Goal: Task Accomplishment & Management: Manage account settings

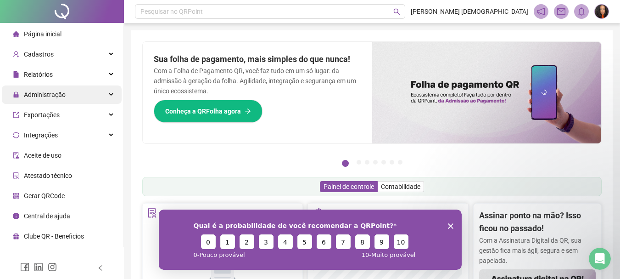
click at [67, 97] on div "Administração" at bounding box center [62, 94] width 120 height 18
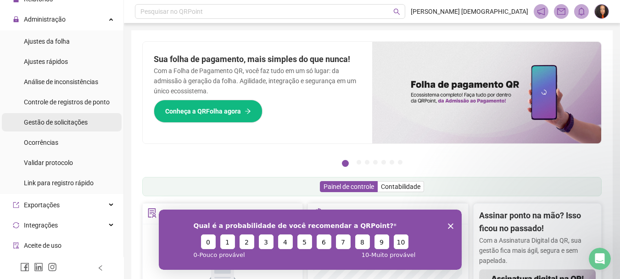
scroll to position [92, 0]
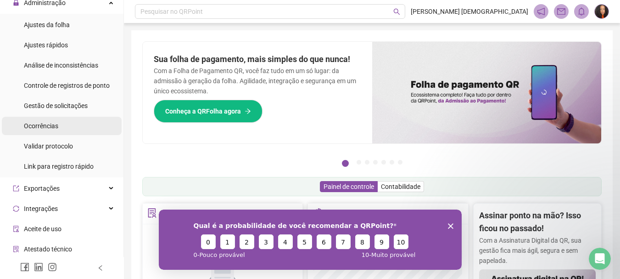
click at [65, 126] on li "Ocorrências" at bounding box center [62, 126] width 120 height 18
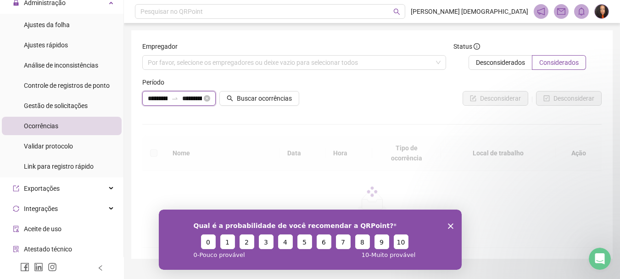
click at [193, 99] on input "**********" at bounding box center [192, 98] width 20 height 10
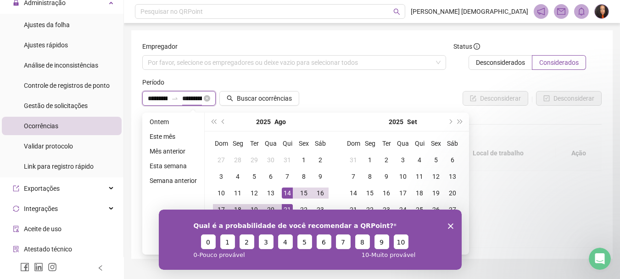
click at [207, 94] on div "**********" at bounding box center [178, 98] width 73 height 15
click at [222, 122] on span "prev-year" at bounding box center [224, 121] width 5 height 5
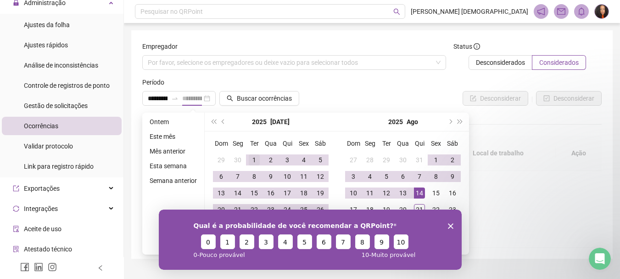
type input "**********"
click at [249, 158] on div "1" at bounding box center [254, 159] width 11 height 11
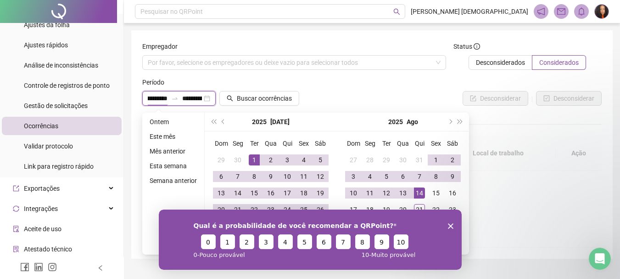
scroll to position [19, 0]
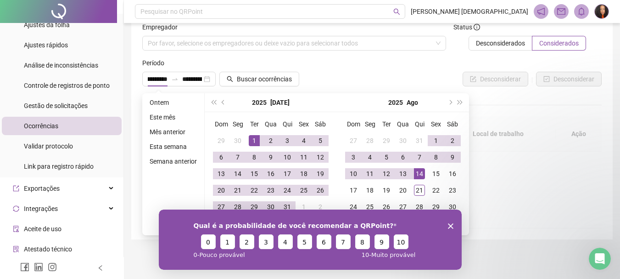
click at [451, 227] on icon "Encerrar pesquisa" at bounding box center [451, 226] width 6 height 6
type input "**********"
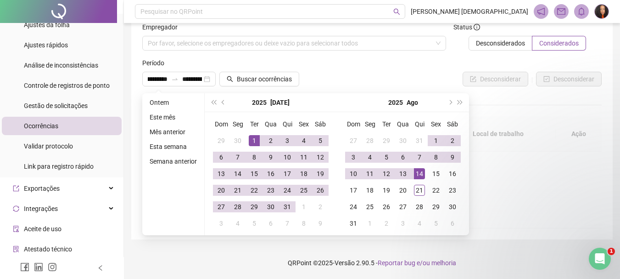
scroll to position [0, 0]
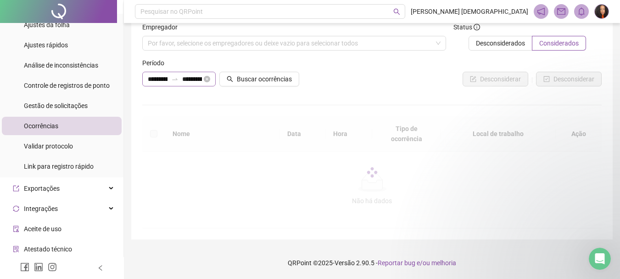
click at [203, 81] on div "**********" at bounding box center [178, 79] width 73 height 15
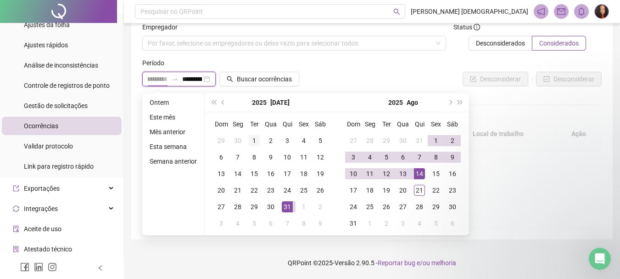
type input "**********"
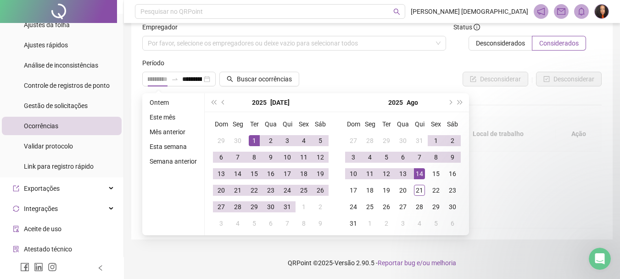
click at [250, 138] on div "1" at bounding box center [254, 140] width 11 height 11
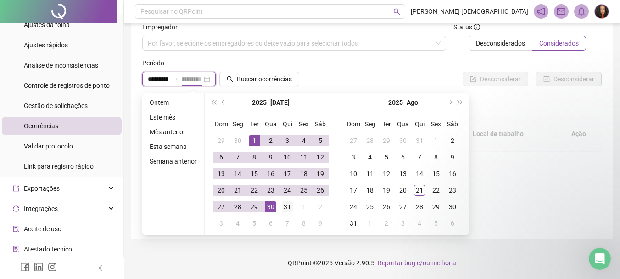
type input "**********"
click at [285, 205] on div "31" at bounding box center [287, 206] width 11 height 11
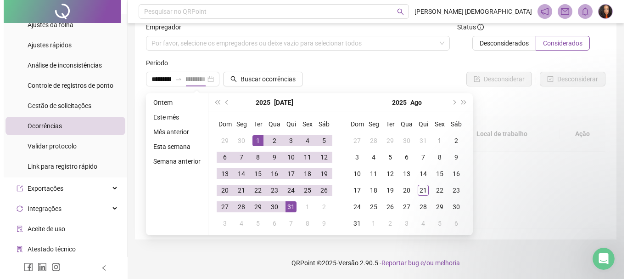
scroll to position [0, 0]
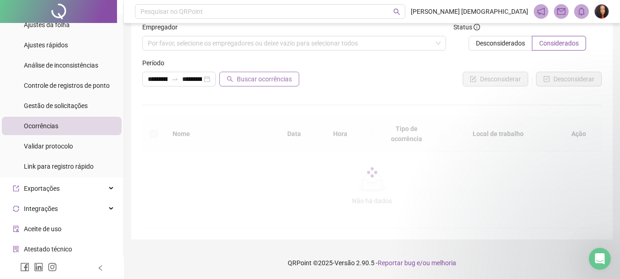
click at [270, 79] on span "Buscar ocorrências" at bounding box center [264, 79] width 55 height 10
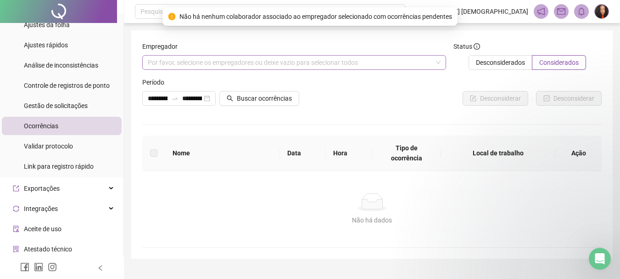
click at [397, 59] on div "Por favor, selecione os empregadores ou deixe vazio para selecionar todos" at bounding box center [294, 62] width 304 height 15
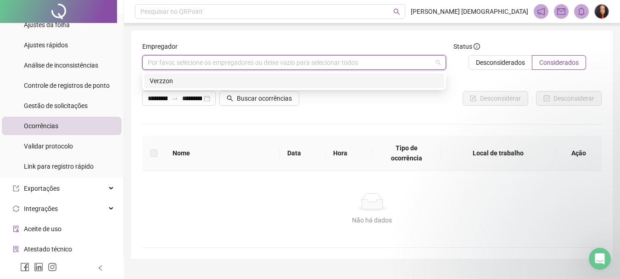
click at [160, 74] on div "Verzzon" at bounding box center [294, 80] width 300 height 15
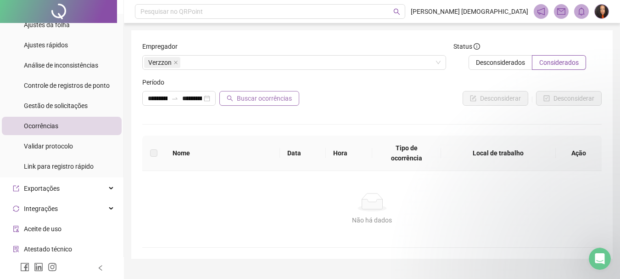
click at [265, 100] on span "Buscar ocorrências" at bounding box center [264, 98] width 55 height 10
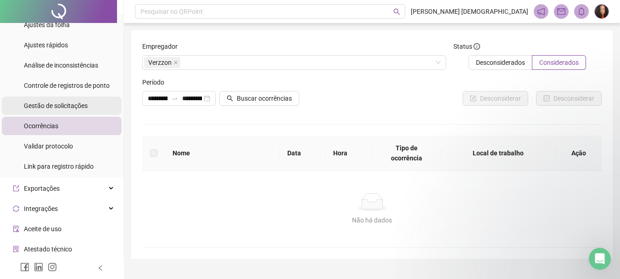
click at [76, 107] on span "Gestão de solicitações" at bounding box center [56, 105] width 64 height 7
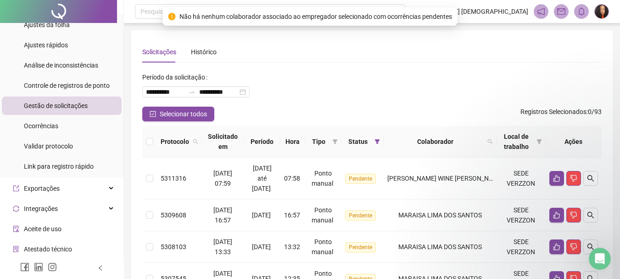
click at [338, 141] on div "Tipo" at bounding box center [323, 141] width 29 height 10
click at [340, 140] on span at bounding box center [335, 142] width 9 height 14
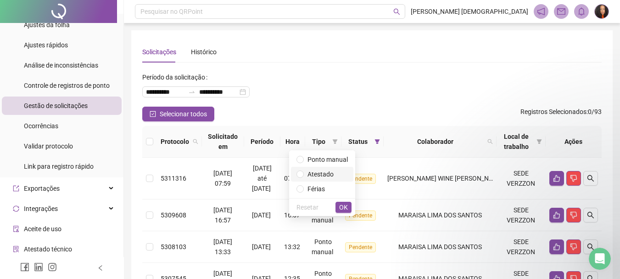
click at [326, 175] on span "Atestado" at bounding box center [321, 173] width 26 height 7
click at [343, 207] on span "OK" at bounding box center [343, 207] width 9 height 10
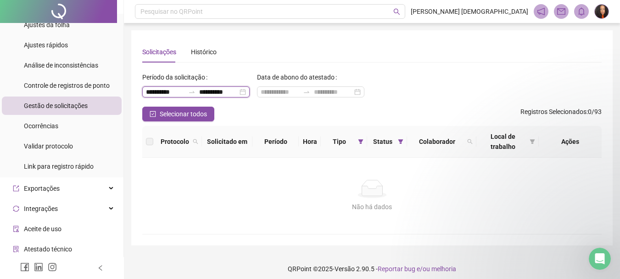
click at [223, 91] on input "**********" at bounding box center [218, 92] width 39 height 10
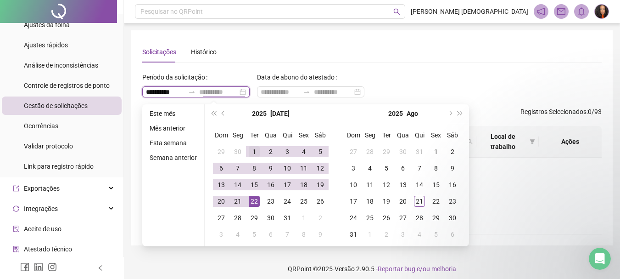
type input "**********"
click at [251, 150] on div "1" at bounding box center [254, 151] width 11 height 11
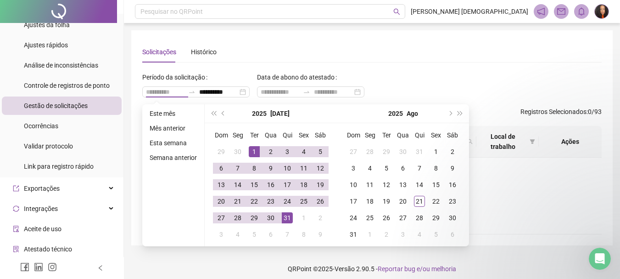
click at [282, 220] on div "31" at bounding box center [287, 217] width 11 height 11
type input "**********"
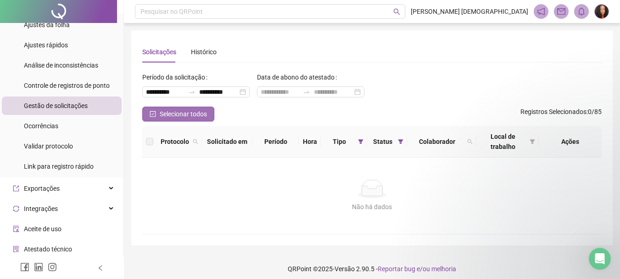
click at [192, 118] on span "Selecionar todos" at bounding box center [183, 114] width 47 height 10
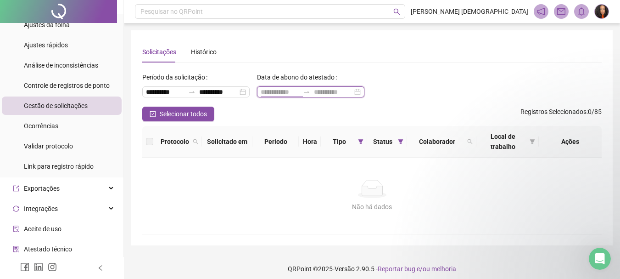
click at [297, 90] on input at bounding box center [280, 92] width 39 height 10
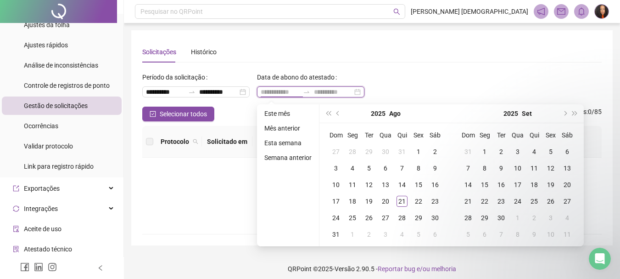
type input "**********"
click at [338, 112] on span "prev-year" at bounding box center [338, 113] width 5 height 5
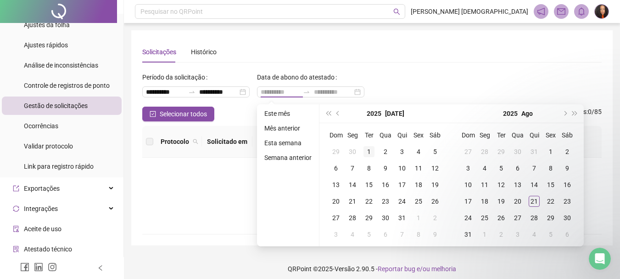
type input "**********"
click at [368, 145] on td "1" at bounding box center [369, 151] width 17 height 17
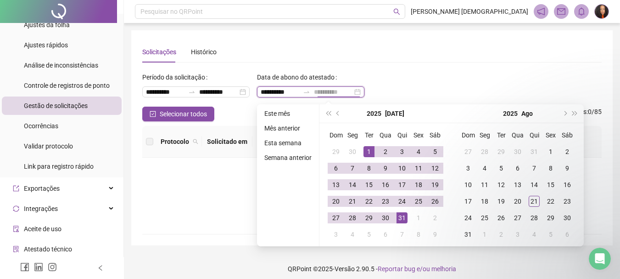
type input "**********"
click at [400, 221] on div "31" at bounding box center [402, 217] width 11 height 11
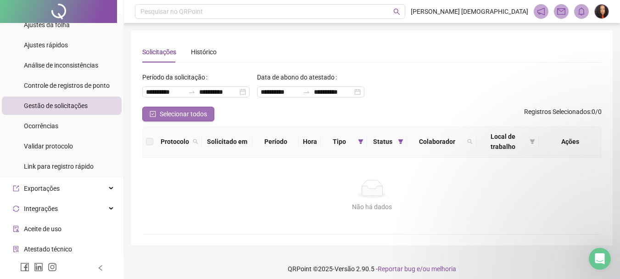
click at [199, 118] on span "Selecionar todos" at bounding box center [183, 114] width 47 height 10
click at [401, 142] on icon "filter" at bounding box center [400, 141] width 5 height 5
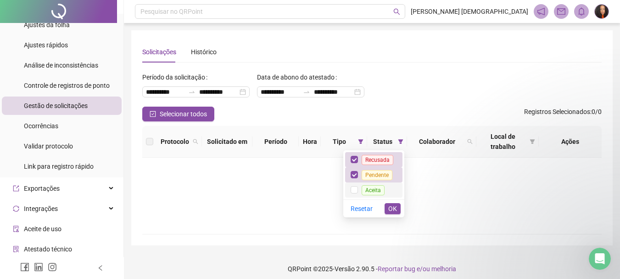
click at [360, 186] on span "Aceita" at bounding box center [373, 189] width 30 height 7
click at [393, 204] on span "OK" at bounding box center [392, 208] width 9 height 10
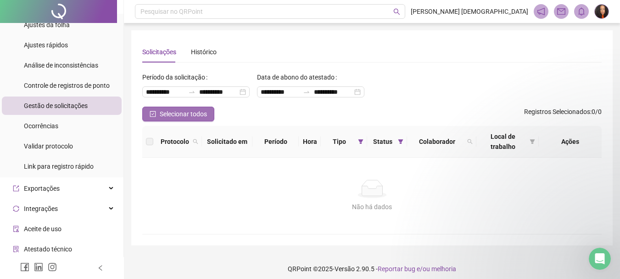
click at [204, 107] on button "Selecionar todos" at bounding box center [178, 114] width 72 height 15
click at [198, 112] on span "Selecionar todos" at bounding box center [183, 114] width 47 height 10
click at [353, 144] on span "Tipo" at bounding box center [340, 141] width 30 height 10
click at [360, 138] on span at bounding box center [360, 142] width 9 height 14
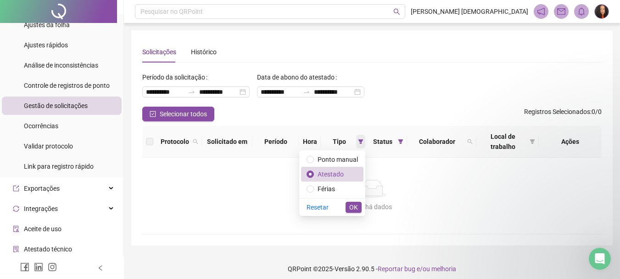
click at [360, 138] on span at bounding box center [360, 142] width 9 height 14
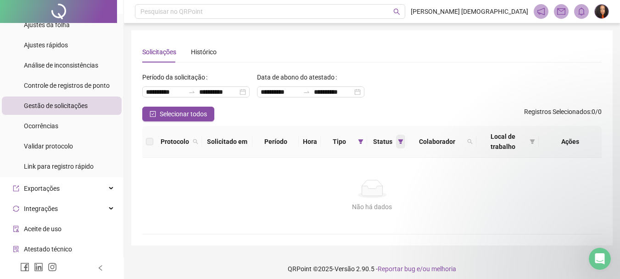
click at [401, 140] on icon "filter" at bounding box center [400, 141] width 5 height 5
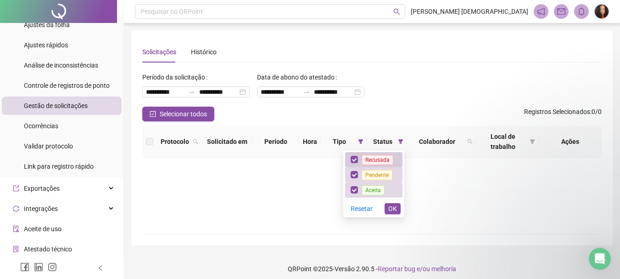
click at [377, 160] on span "Recusada" at bounding box center [378, 160] width 32 height 10
click at [381, 174] on span "Pendente" at bounding box center [377, 175] width 31 height 10
click at [403, 202] on div "Resetar OK" at bounding box center [373, 208] width 61 height 18
click at [393, 206] on span "OK" at bounding box center [392, 208] width 9 height 10
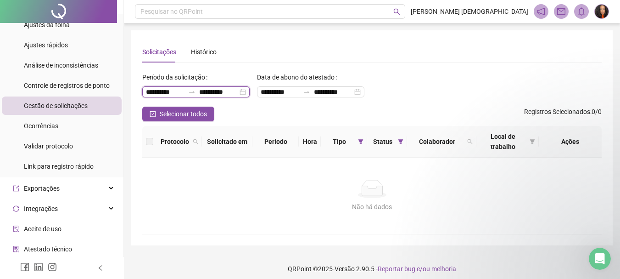
click at [238, 92] on input "**********" at bounding box center [218, 92] width 39 height 10
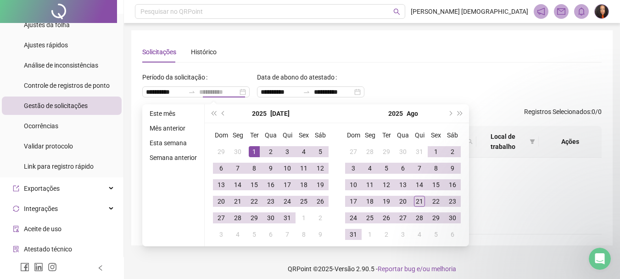
click at [342, 235] on div "Dom Seg Ter Qua Qui Sex Sáb 27 28 29 30 31 1 2 3 4 5 6 7 8 9 10 11 12 13 14 15 …" at bounding box center [403, 184] width 132 height 123
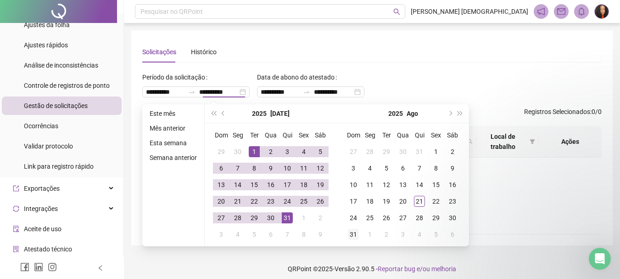
type input "**********"
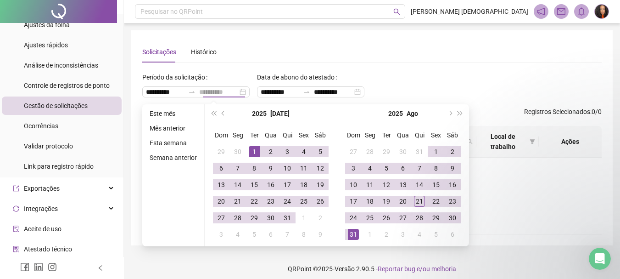
click at [359, 232] on td "31" at bounding box center [353, 234] width 17 height 17
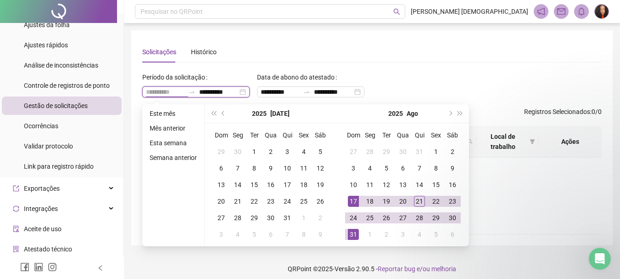
type input "**********"
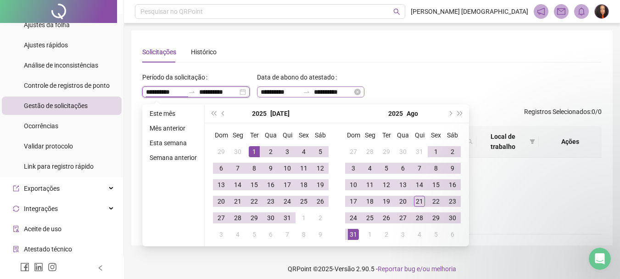
click at [307, 89] on icon "swap-right" at bounding box center [306, 91] width 7 height 7
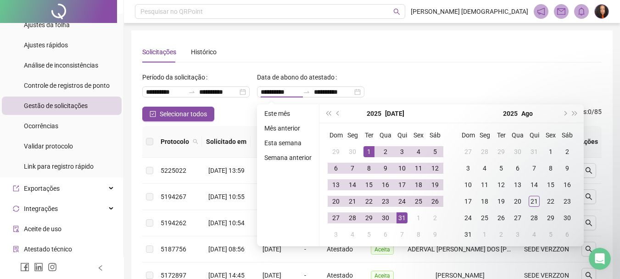
click at [387, 58] on div "Solicitações Histórico" at bounding box center [372, 51] width 460 height 21
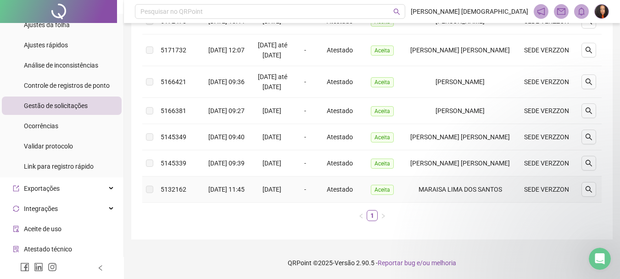
scroll to position [335, 0]
click at [592, 187] on icon "search" at bounding box center [588, 188] width 7 height 7
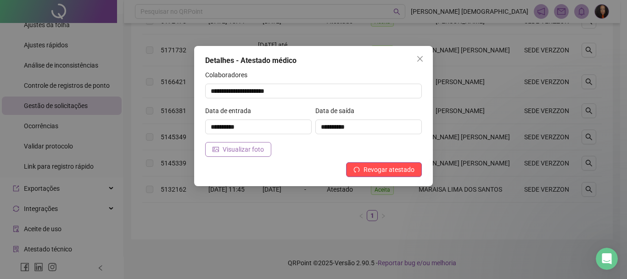
click at [240, 147] on span "Visualizar foto" at bounding box center [243, 149] width 41 height 10
click at [420, 57] on icon "close" at bounding box center [419, 58] width 7 height 7
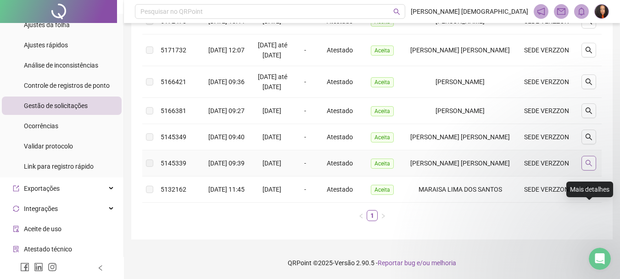
click at [594, 156] on button "button" at bounding box center [589, 163] width 15 height 15
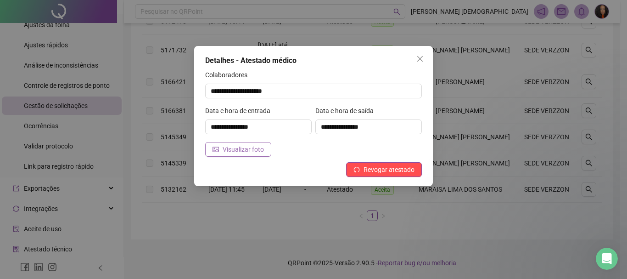
click at [249, 148] on span "Visualizar foto" at bounding box center [243, 149] width 41 height 10
click at [415, 57] on span "Close" at bounding box center [420, 58] width 15 height 7
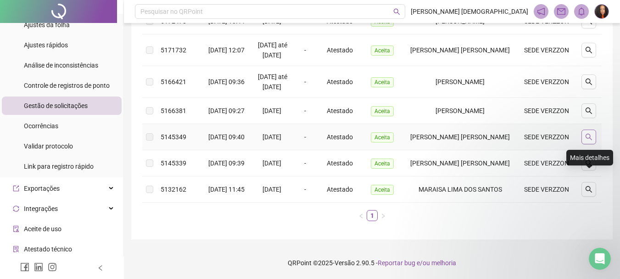
click at [589, 133] on icon "search" at bounding box center [588, 136] width 7 height 7
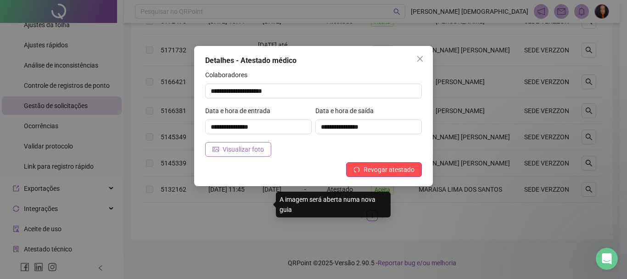
click at [254, 149] on span "Visualizar foto" at bounding box center [243, 149] width 41 height 10
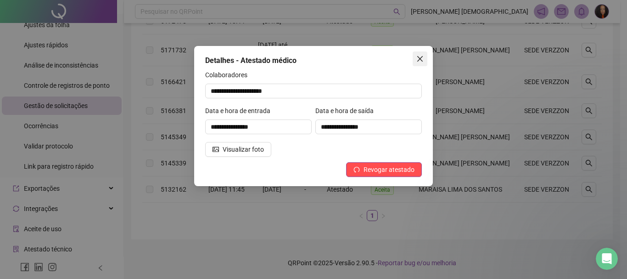
click at [419, 58] on icon "close" at bounding box center [420, 59] width 6 height 6
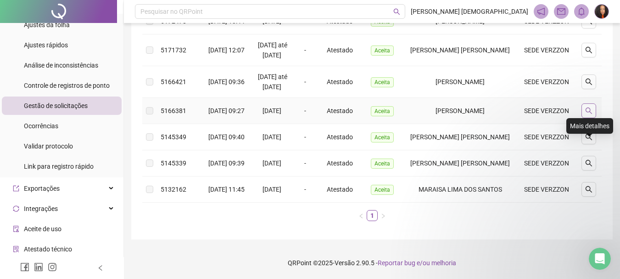
click at [589, 103] on button "button" at bounding box center [589, 110] width 15 height 15
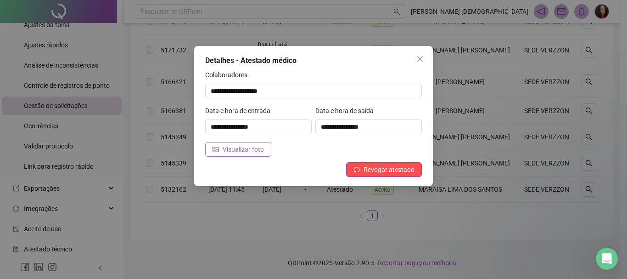
click at [237, 154] on button "Visualizar foto" at bounding box center [238, 149] width 66 height 15
click at [419, 62] on icon "close" at bounding box center [419, 58] width 7 height 7
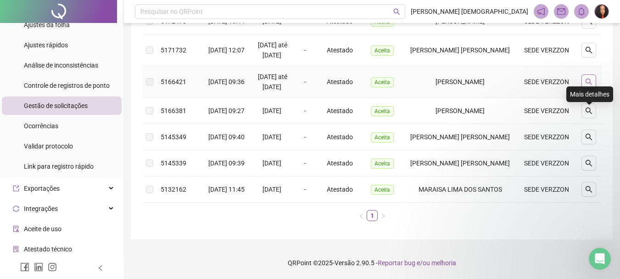
click at [584, 74] on button "button" at bounding box center [589, 81] width 15 height 15
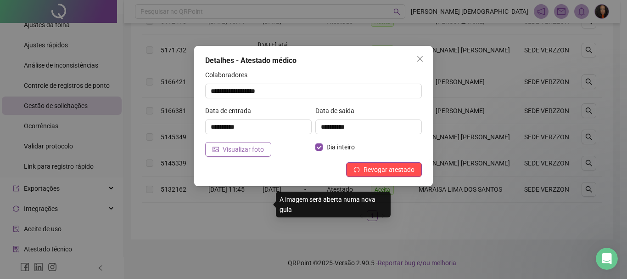
click at [232, 150] on span "Visualizar foto" at bounding box center [243, 149] width 41 height 10
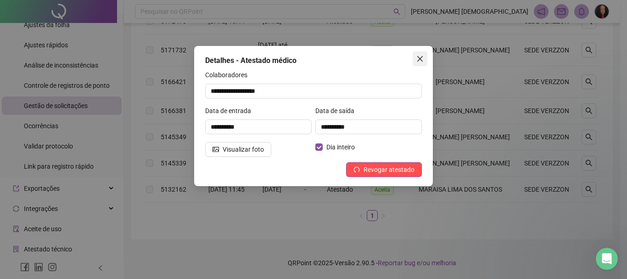
click at [422, 60] on icon "close" at bounding box center [419, 58] width 7 height 7
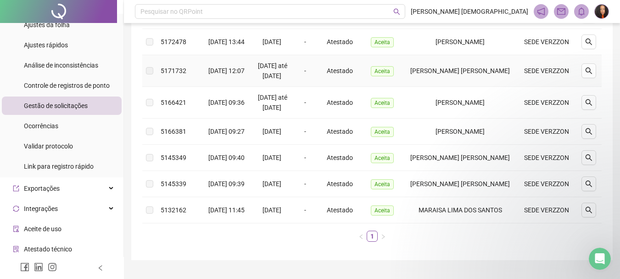
scroll to position [243, 0]
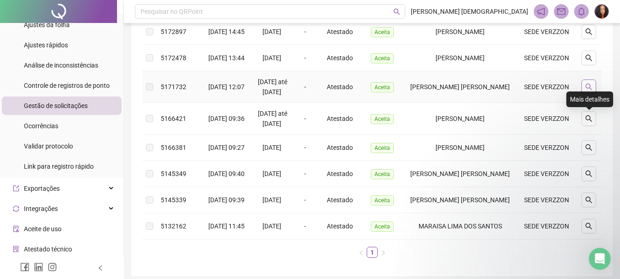
click at [592, 90] on icon "search" at bounding box center [588, 86] width 7 height 7
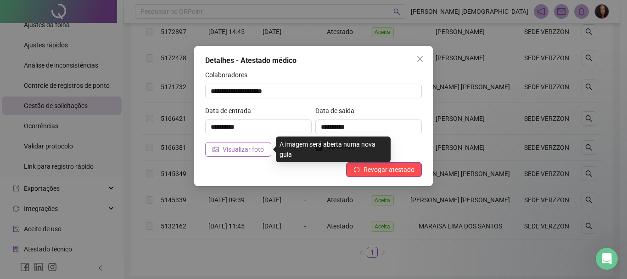
click at [259, 152] on span "Visualizar foto" at bounding box center [243, 149] width 41 height 10
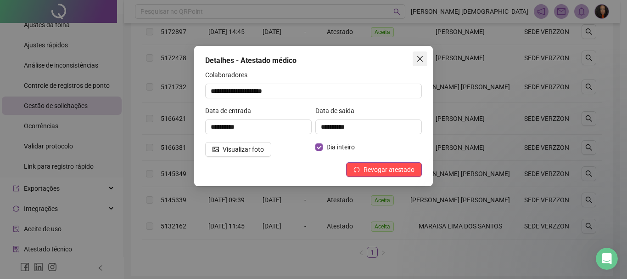
click at [423, 57] on icon "close" at bounding box center [419, 58] width 7 height 7
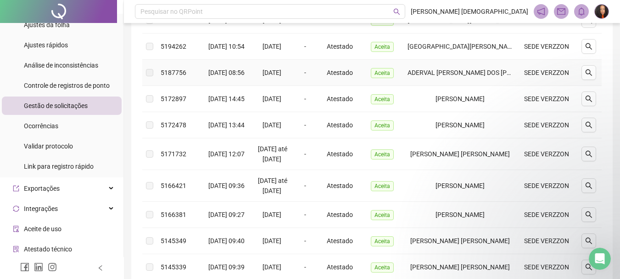
scroll to position [151, 0]
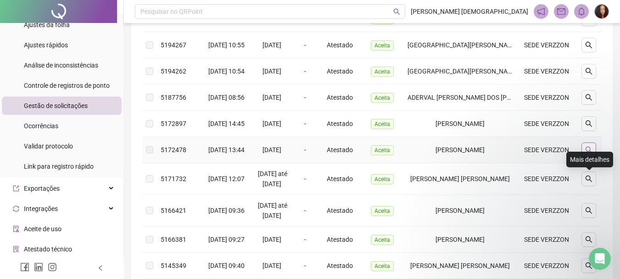
click at [591, 153] on icon "search" at bounding box center [589, 149] width 6 height 6
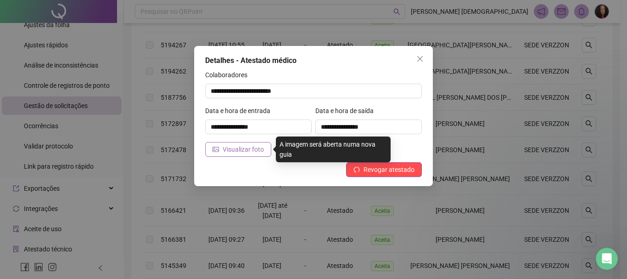
click at [257, 147] on span "Visualizar foto" at bounding box center [243, 149] width 41 height 10
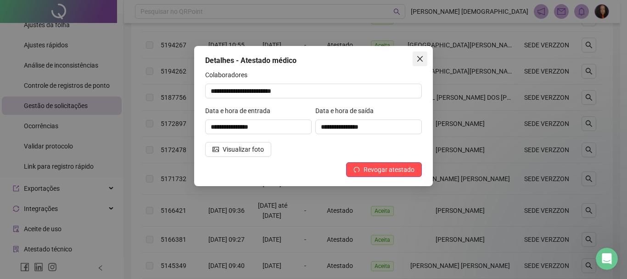
click at [421, 56] on icon "close" at bounding box center [419, 58] width 7 height 7
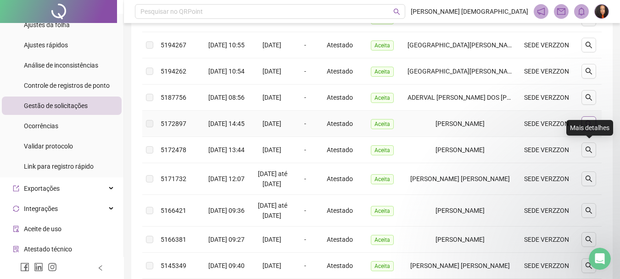
click at [584, 131] on button "button" at bounding box center [589, 123] width 15 height 15
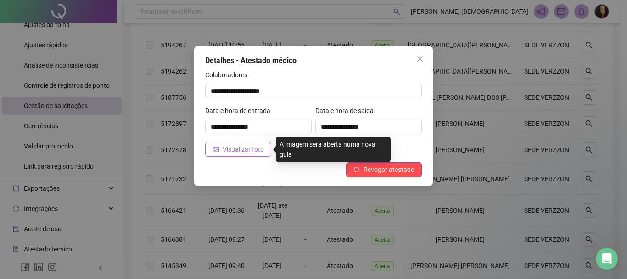
click at [247, 151] on span "Visualizar foto" at bounding box center [243, 149] width 41 height 10
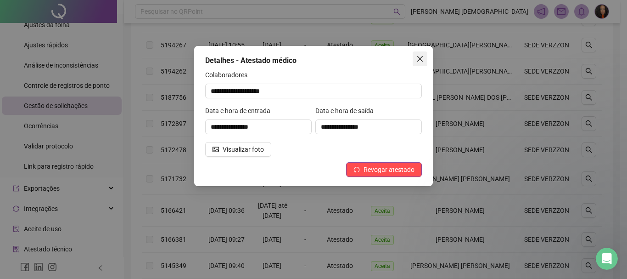
click at [422, 56] on icon "close" at bounding box center [419, 58] width 7 height 7
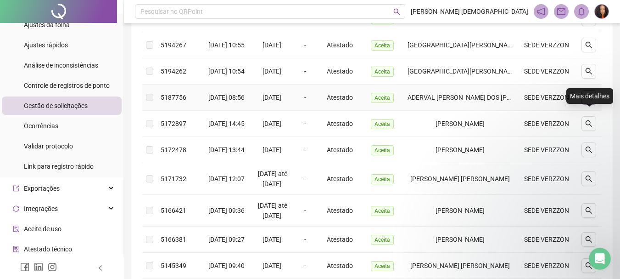
click at [585, 105] on button "button" at bounding box center [589, 97] width 15 height 15
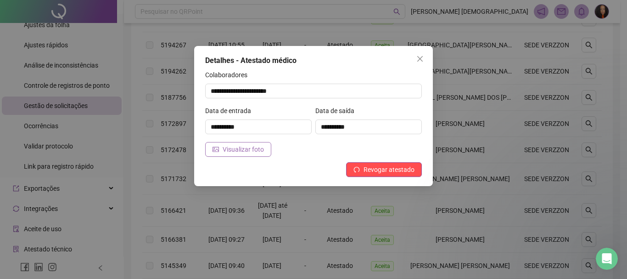
click at [235, 154] on button "Visualizar foto" at bounding box center [238, 149] width 66 height 15
click at [418, 59] on icon "close" at bounding box center [419, 58] width 7 height 7
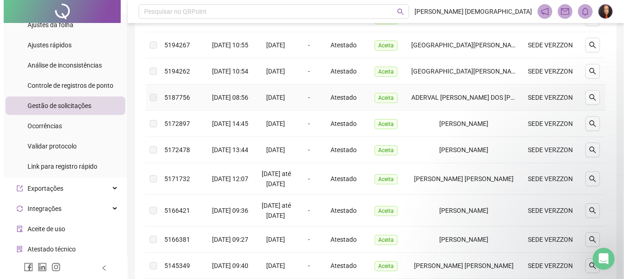
scroll to position [60, 0]
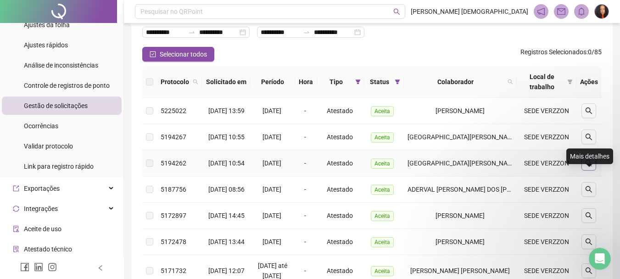
click at [590, 170] on button "button" at bounding box center [589, 163] width 15 height 15
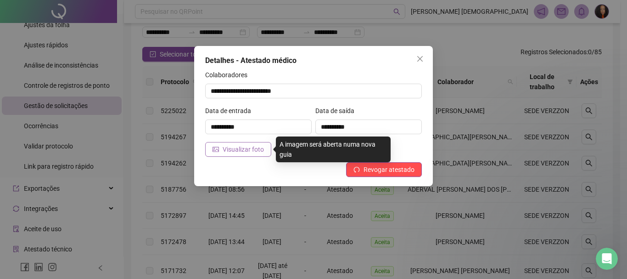
click at [241, 147] on span "Visualizar foto" at bounding box center [243, 149] width 41 height 10
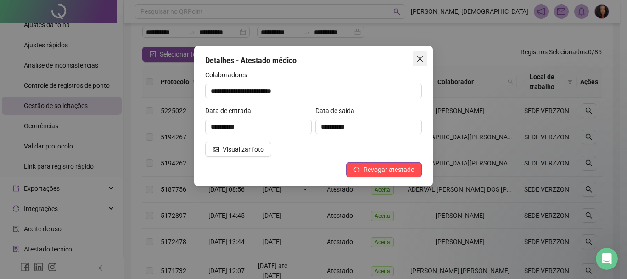
click at [423, 56] on icon "close" at bounding box center [419, 58] width 7 height 7
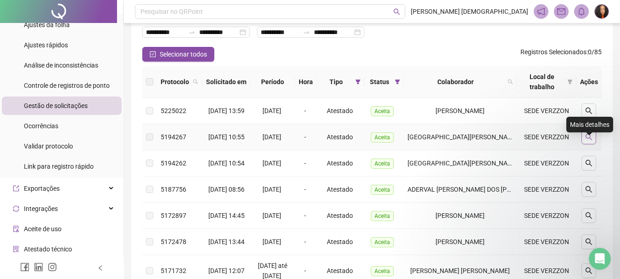
click at [586, 140] on icon "search" at bounding box center [588, 136] width 7 height 7
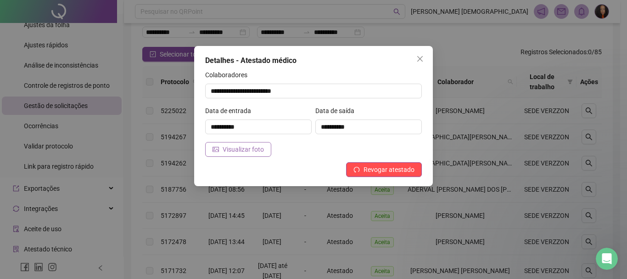
click at [232, 149] on span "Visualizar foto" at bounding box center [243, 149] width 41 height 10
click at [419, 60] on icon "close" at bounding box center [420, 59] width 6 height 6
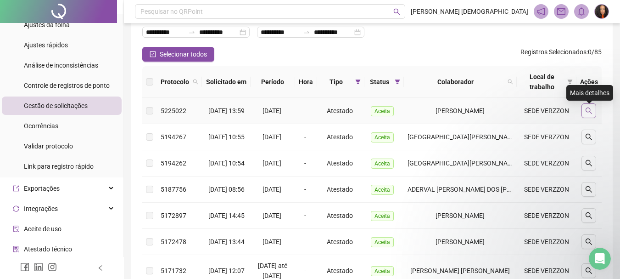
click at [592, 114] on icon "search" at bounding box center [588, 110] width 7 height 7
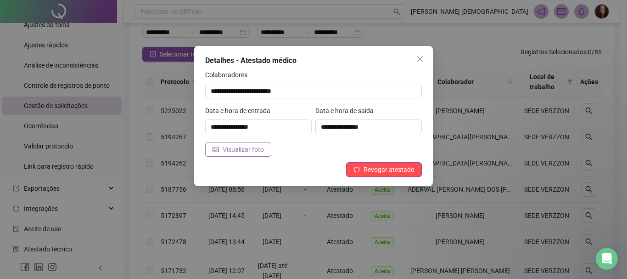
click at [263, 147] on span "Visualizar foto" at bounding box center [243, 149] width 41 height 10
click at [419, 62] on icon "close" at bounding box center [419, 58] width 7 height 7
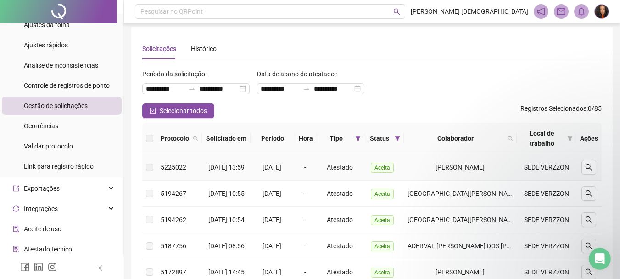
scroll to position [0, 0]
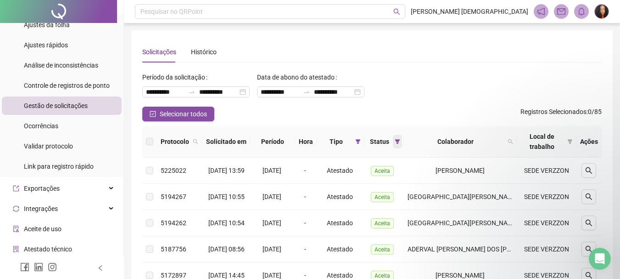
click at [400, 140] on icon "filter" at bounding box center [397, 141] width 5 height 5
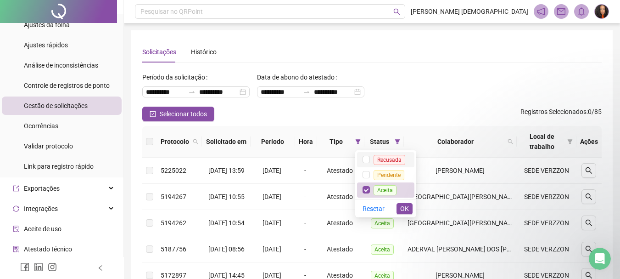
click at [387, 160] on span "Recusada" at bounding box center [390, 160] width 32 height 10
click at [390, 185] on span "Aceita" at bounding box center [385, 190] width 23 height 10
click at [387, 176] on span "Pendente" at bounding box center [389, 175] width 31 height 10
click at [389, 163] on span "Recusada" at bounding box center [390, 160] width 32 height 10
click at [403, 207] on span "OK" at bounding box center [404, 208] width 9 height 10
